Goal: Entertainment & Leisure: Consume media (video, audio)

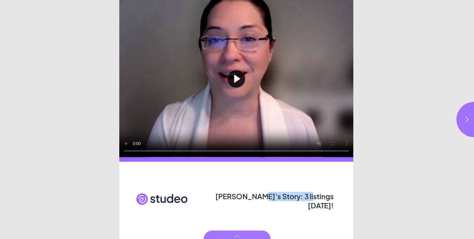
drag, startPoint x: 253, startPoint y: 195, endPoint x: 341, endPoint y: 196, distance: 88.0
click at [336, 195] on div "[PERSON_NAME]'s Story: 3 listings [DATE]!" at bounding box center [275, 199] width 122 height 16
click at [322, 195] on span "[PERSON_NAME]'s Story: 3 listings [DATE]!" at bounding box center [274, 201] width 118 height 18
drag, startPoint x: 262, startPoint y: 198, endPoint x: 335, endPoint y: 200, distance: 72.6
click at [335, 200] on div "[PERSON_NAME]'s Story: 3 listings [DATE]!" at bounding box center [275, 199] width 122 height 16
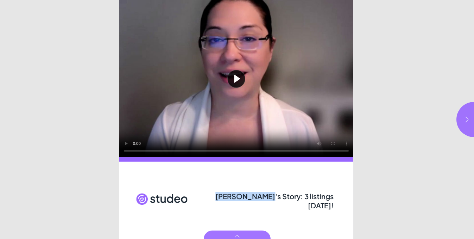
click at [464, 128] on button "button" at bounding box center [474, 119] width 35 height 35
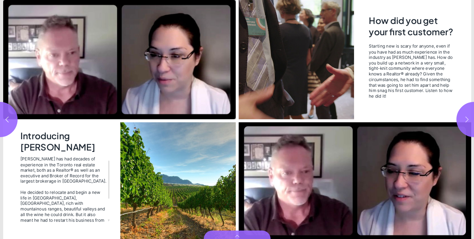
click at [464, 128] on button "button" at bounding box center [474, 119] width 35 height 35
type input "***"
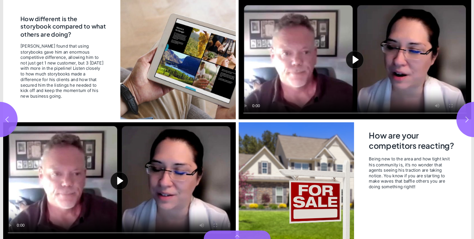
click at [133, 175] on button "Play video" at bounding box center [119, 180] width 233 height 117
click at [99, 183] on video "Video" at bounding box center [119, 180] width 233 height 117
